Goal: Find specific page/section: Find specific page/section

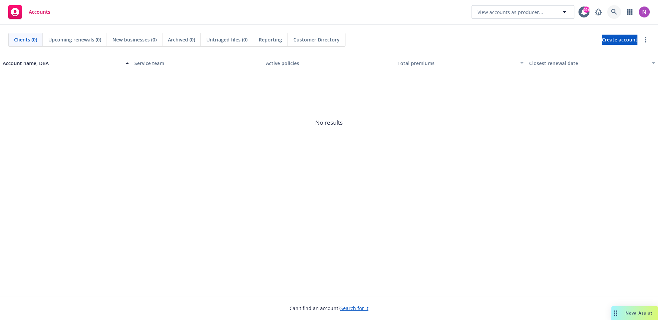
click at [620, 11] on link at bounding box center [615, 12] width 14 height 14
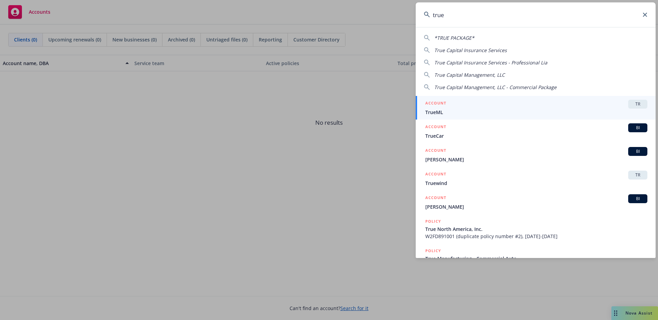
type input "true"
click at [478, 112] on span "TrueML" at bounding box center [537, 112] width 222 height 7
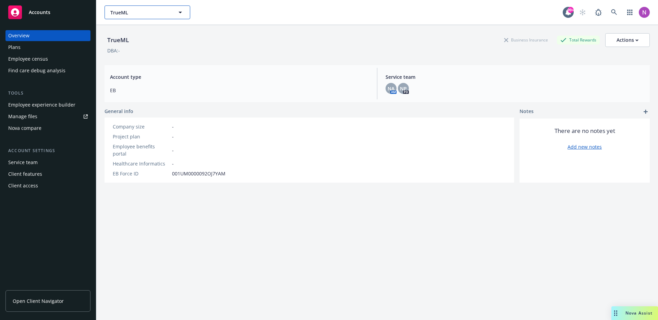
click at [138, 14] on span "TrueML" at bounding box center [139, 12] width 59 height 7
type input "one tr"
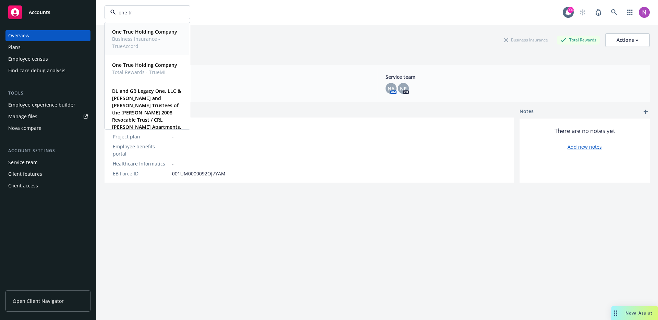
click at [172, 40] on span "Business Insurance - TrueAccord" at bounding box center [146, 42] width 69 height 14
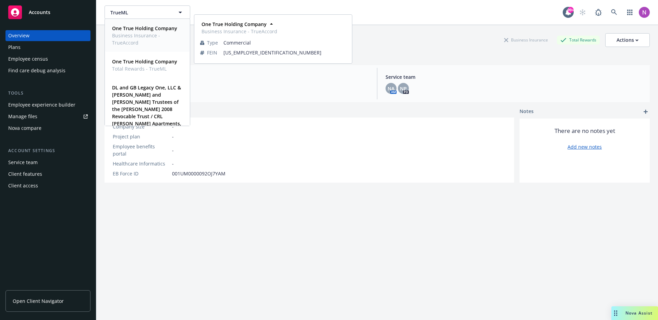
type input "One True Holding Company"
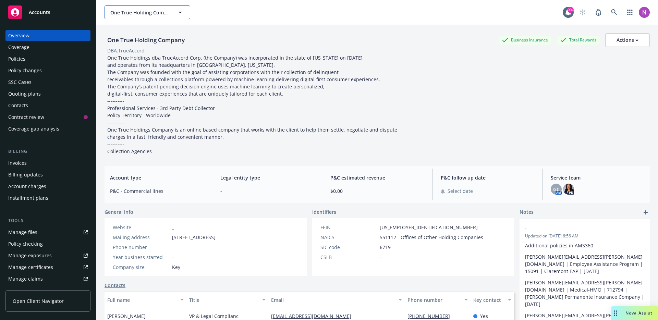
click at [139, 13] on span "One True Holding Company" at bounding box center [139, 12] width 59 height 7
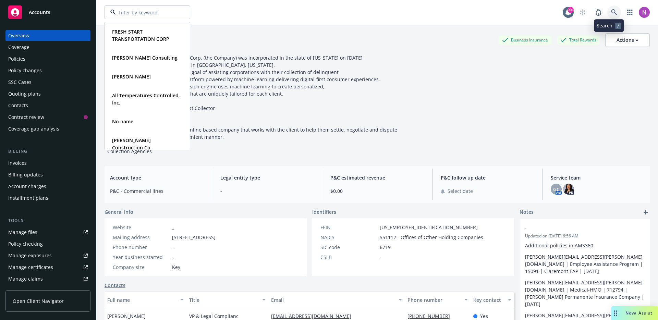
click at [611, 14] on icon at bounding box center [614, 12] width 6 height 6
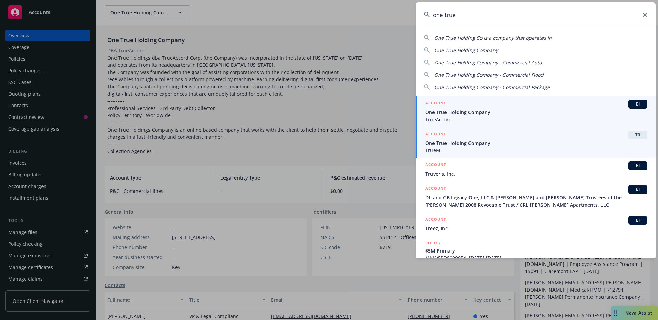
type input "one true"
click at [512, 147] on span "TrueML" at bounding box center [537, 150] width 222 height 7
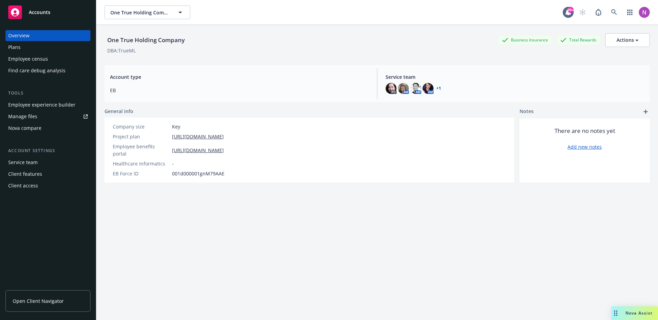
click at [44, 103] on div "Employee experience builder" at bounding box center [41, 104] width 67 height 11
click at [121, 18] on button "One True Holding Company" at bounding box center [148, 12] width 86 height 14
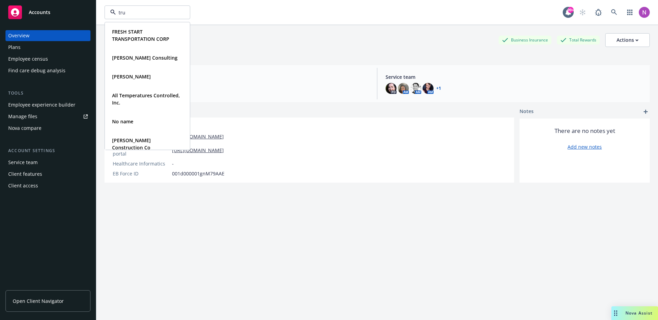
type input "true"
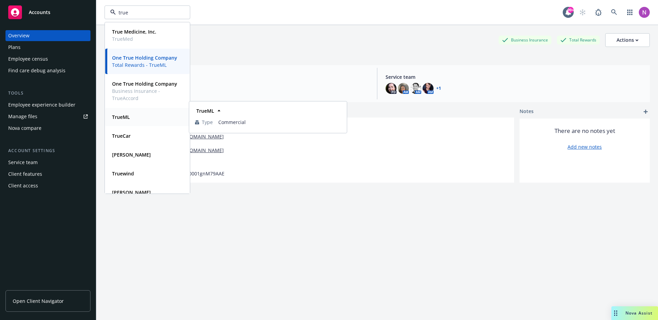
click at [136, 121] on div "TrueML" at bounding box center [147, 117] width 76 height 10
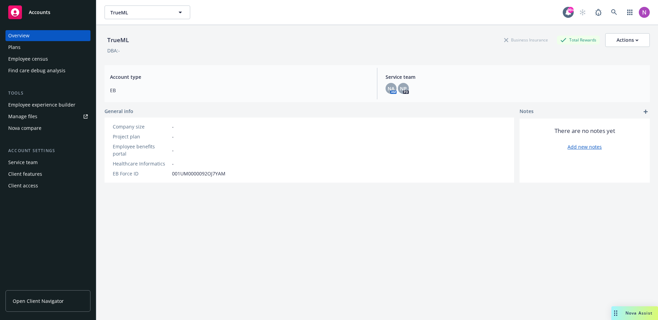
click at [38, 104] on div "Employee experience builder" at bounding box center [41, 104] width 67 height 11
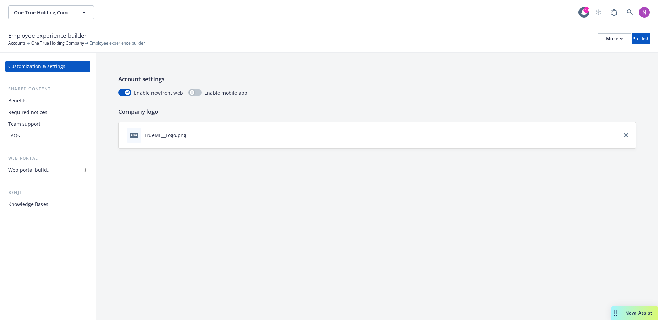
click at [48, 202] on div "Knowledge Bases" at bounding box center [48, 204] width 80 height 11
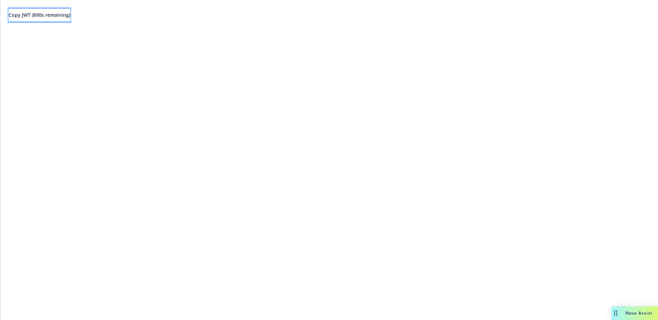
click at [70, 15] on span "Copy JWT ( 890 s remaining)" at bounding box center [40, 15] width 62 height 7
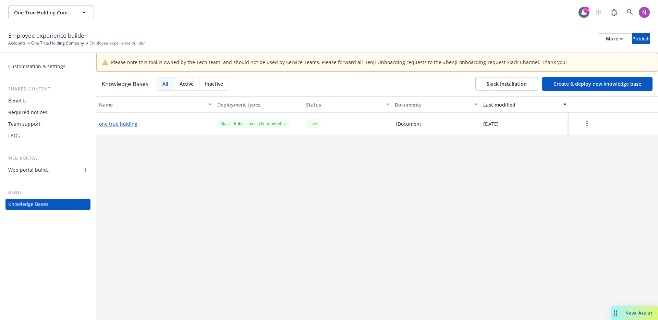
drag, startPoint x: 439, startPoint y: 222, endPoint x: 308, endPoint y: 182, distance: 136.4
click at [439, 222] on div "Name Deployment types Status Documents Last modified one true holding Slack - P…" at bounding box center [377, 217] width 562 height 243
click at [120, 126] on button "one true holding" at bounding box center [118, 123] width 38 height 7
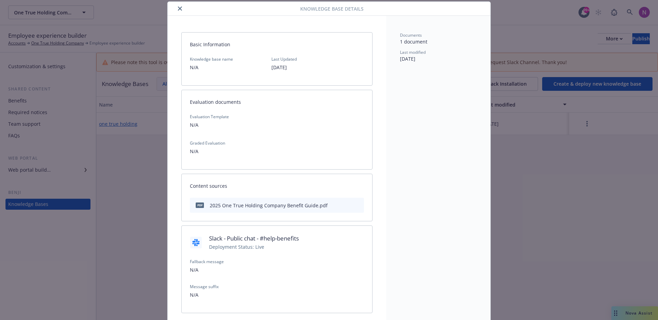
scroll to position [52, 0]
